Goal: Navigation & Orientation: Find specific page/section

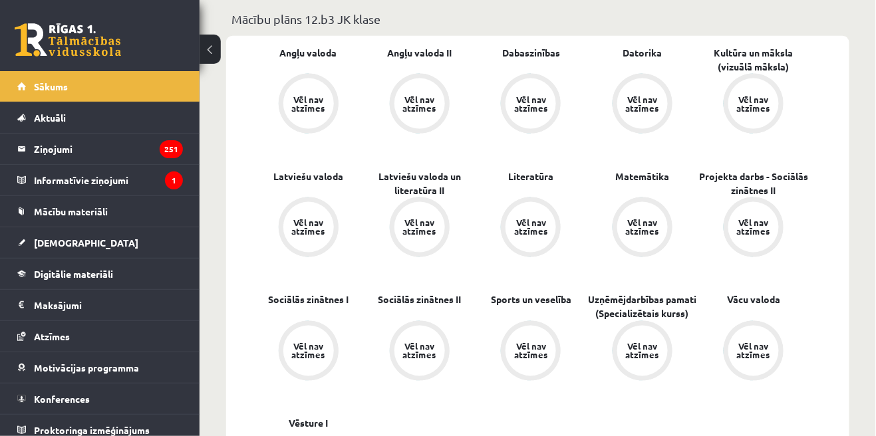
scroll to position [483, 0]
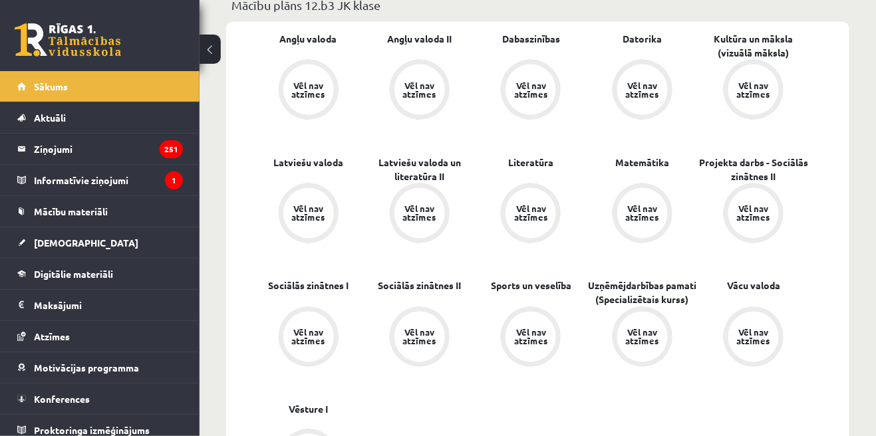
click at [650, 94] on div "Vēl nav atzīmes" at bounding box center [642, 89] width 37 height 17
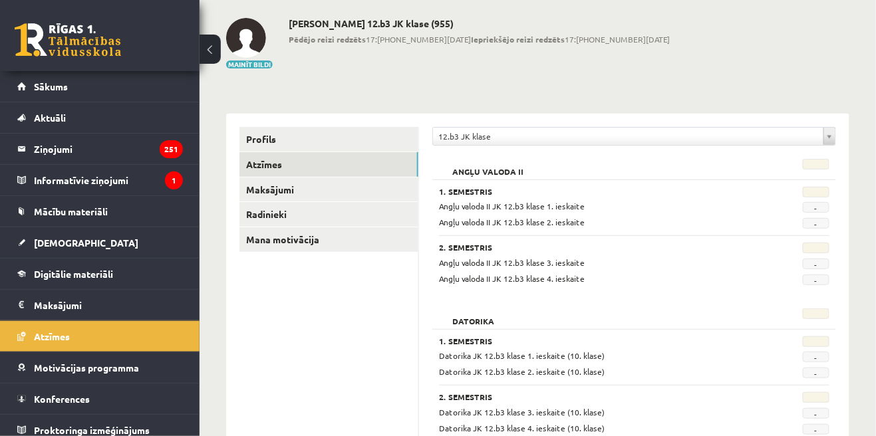
scroll to position [80, 0]
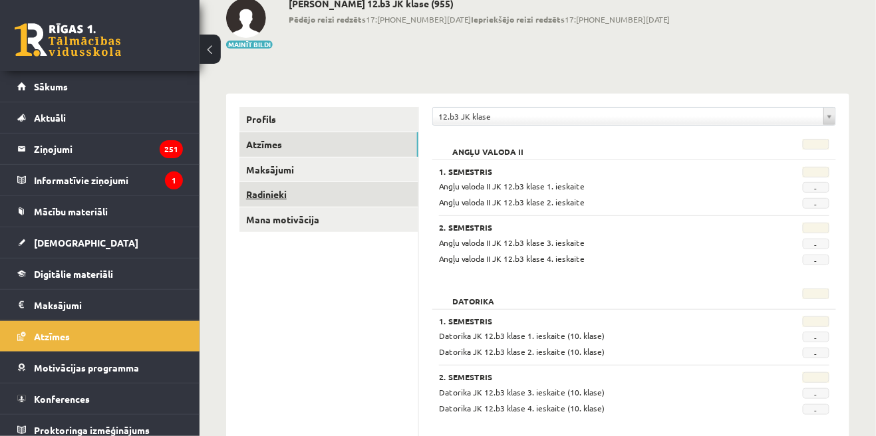
click at [259, 196] on link "Radinieki" at bounding box center [328, 194] width 179 height 25
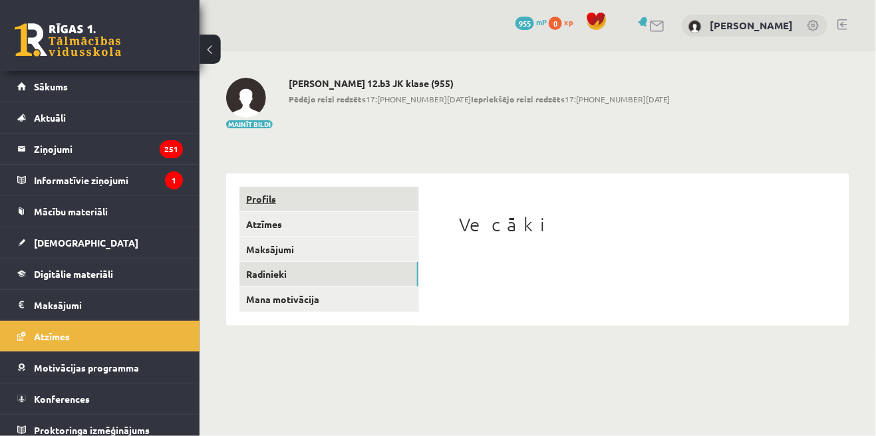
click at [253, 201] on link "Profils" at bounding box center [328, 199] width 179 height 25
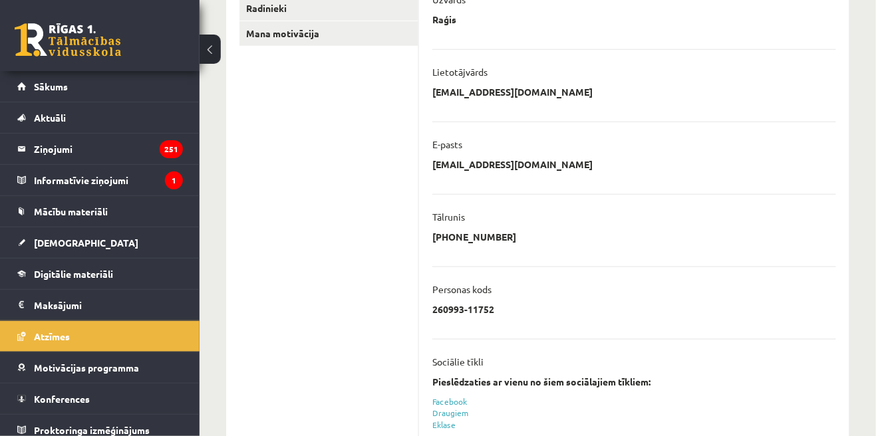
scroll to position [266, 0]
click at [50, 150] on legend "Ziņojumi 251" at bounding box center [108, 149] width 149 height 31
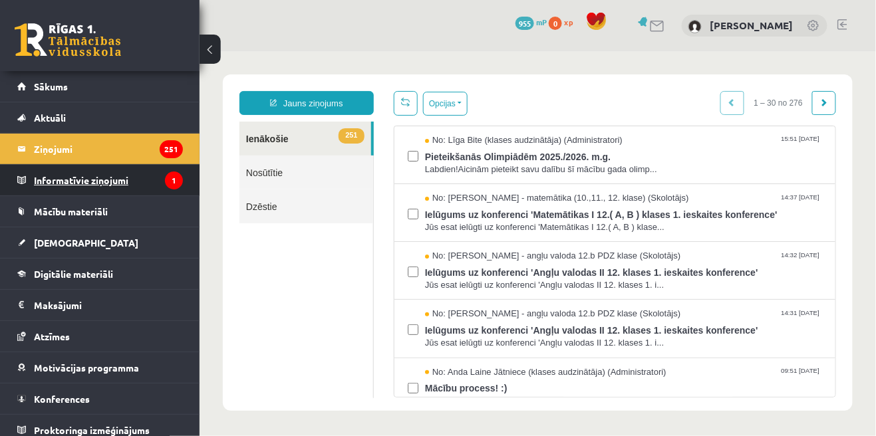
click at [73, 187] on legend "Informatīvie ziņojumi 1" at bounding box center [108, 180] width 149 height 31
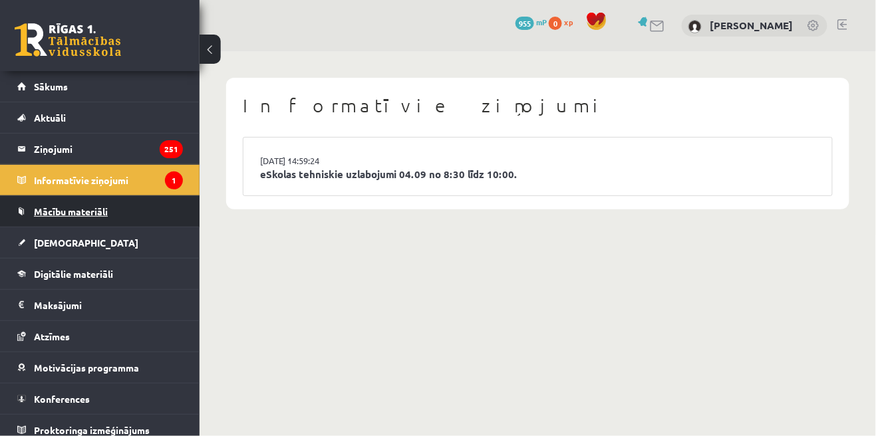
click at [53, 221] on link "Mācību materiāli" at bounding box center [100, 211] width 166 height 31
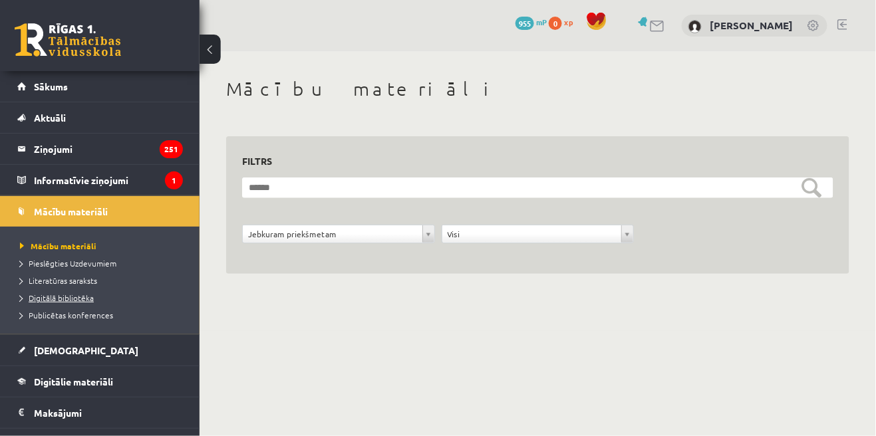
click at [43, 299] on span "Digitālā bibliotēka" at bounding box center [57, 298] width 74 height 11
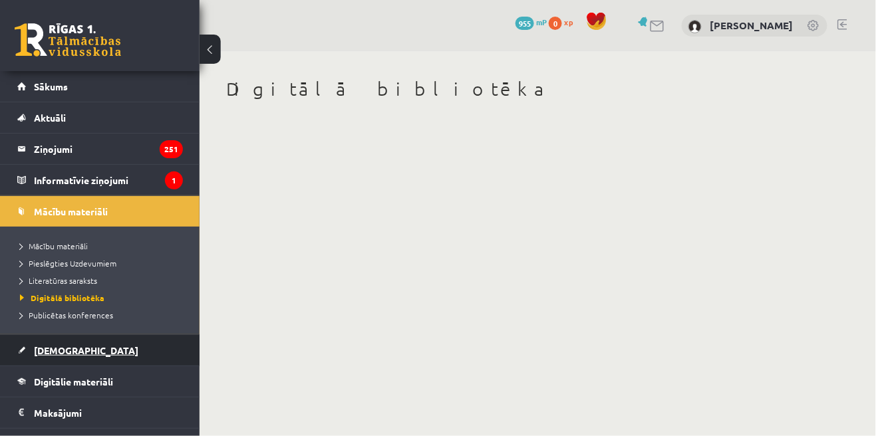
click at [51, 353] on span "[DEMOGRAPHIC_DATA]" at bounding box center [86, 350] width 104 height 12
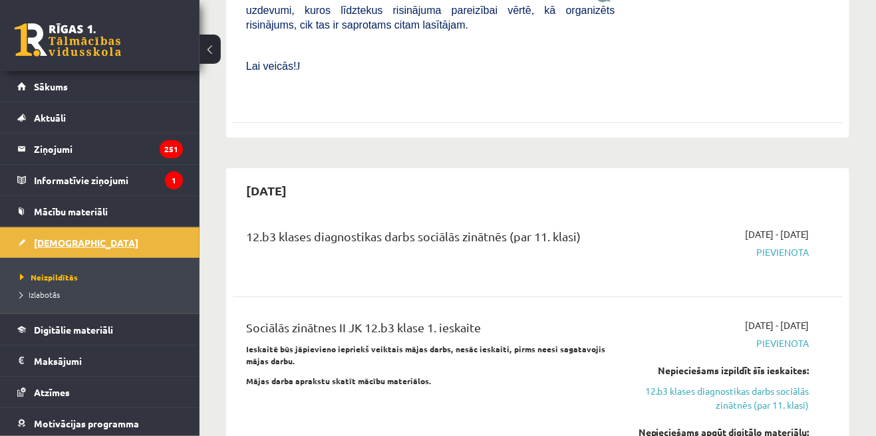
scroll to position [1074, 0]
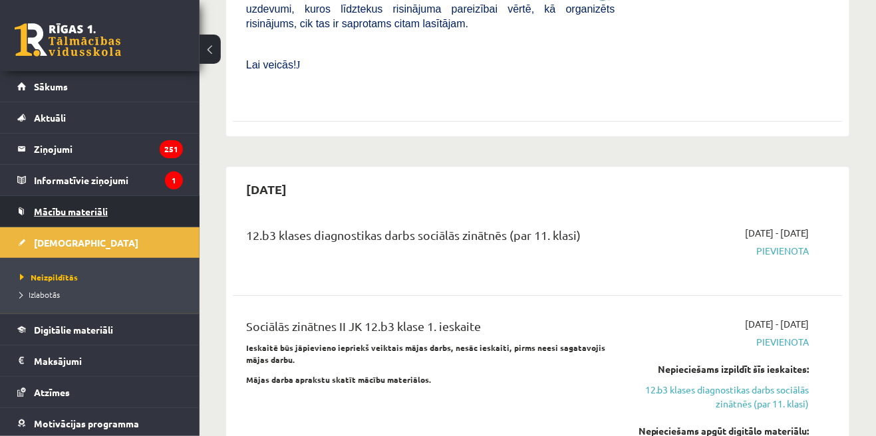
click at [51, 215] on span "Mācību materiāli" at bounding box center [71, 211] width 74 height 12
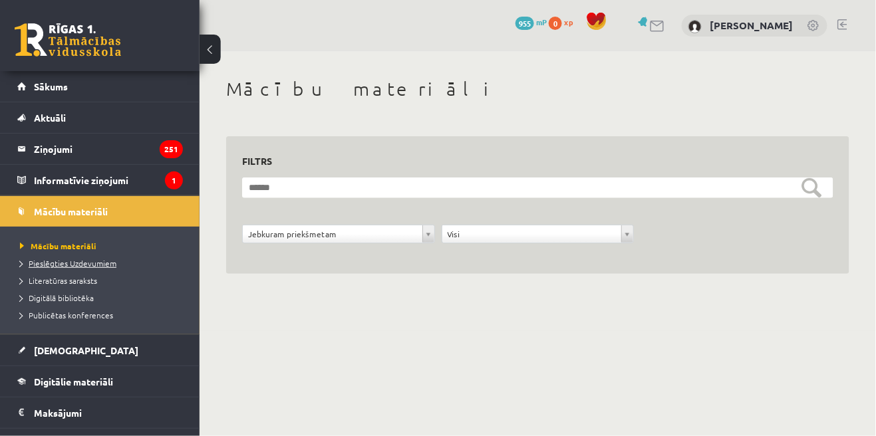
click at [49, 266] on span "Pieslēgties Uzdevumiem" at bounding box center [68, 263] width 96 height 11
